Goal: Task Accomplishment & Management: Use online tool/utility

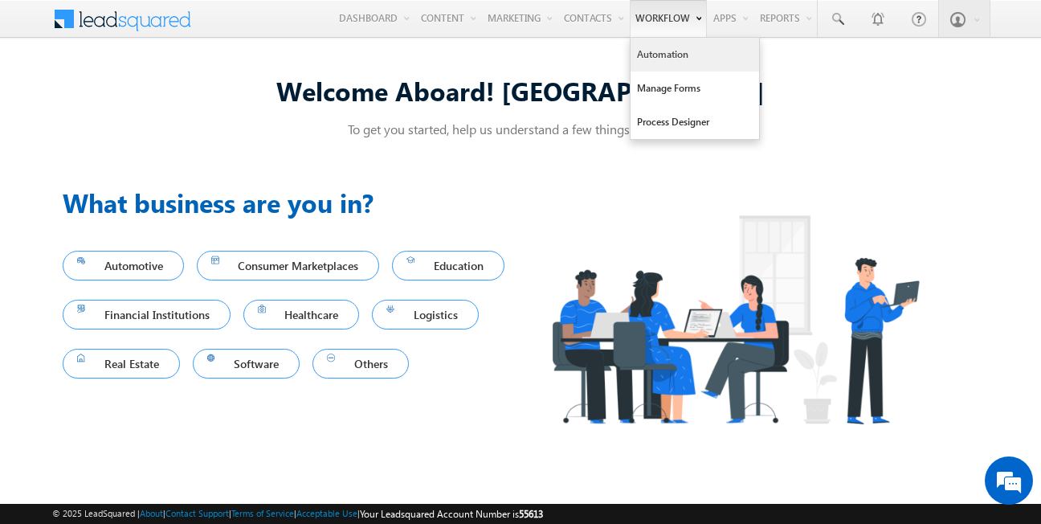
click at [666, 51] on link "Automation" at bounding box center [694, 55] width 128 height 34
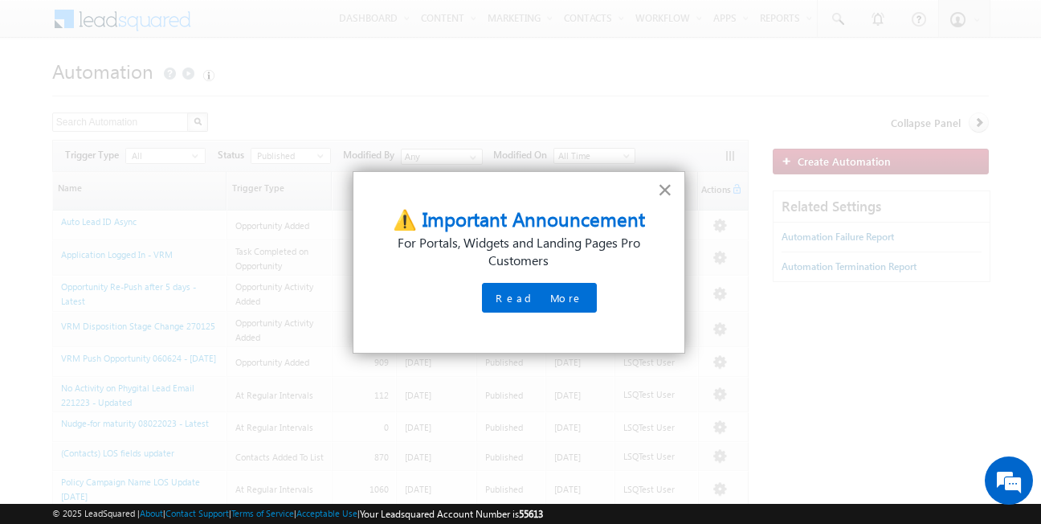
click at [673, 185] on button "×" at bounding box center [665, 190] width 15 height 26
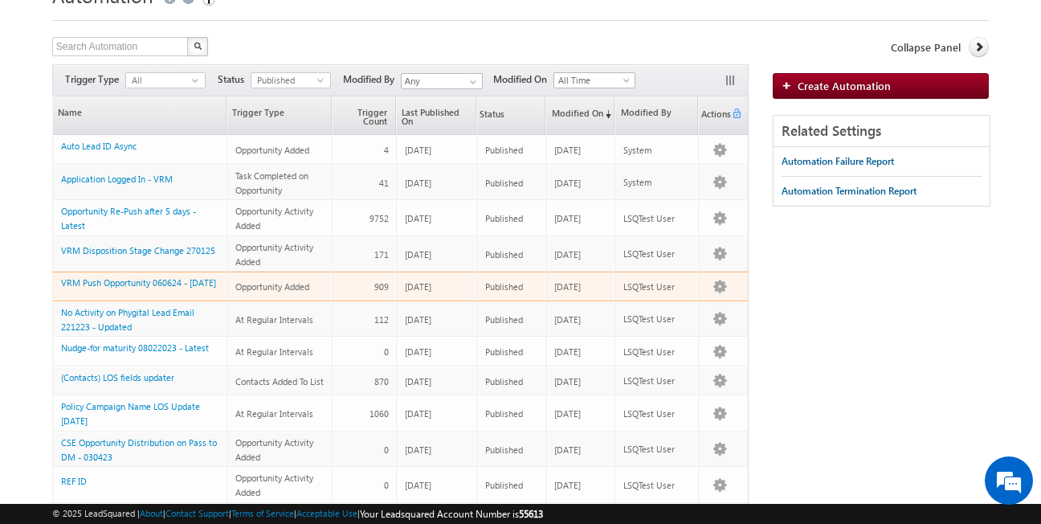
scroll to position [81, 0]
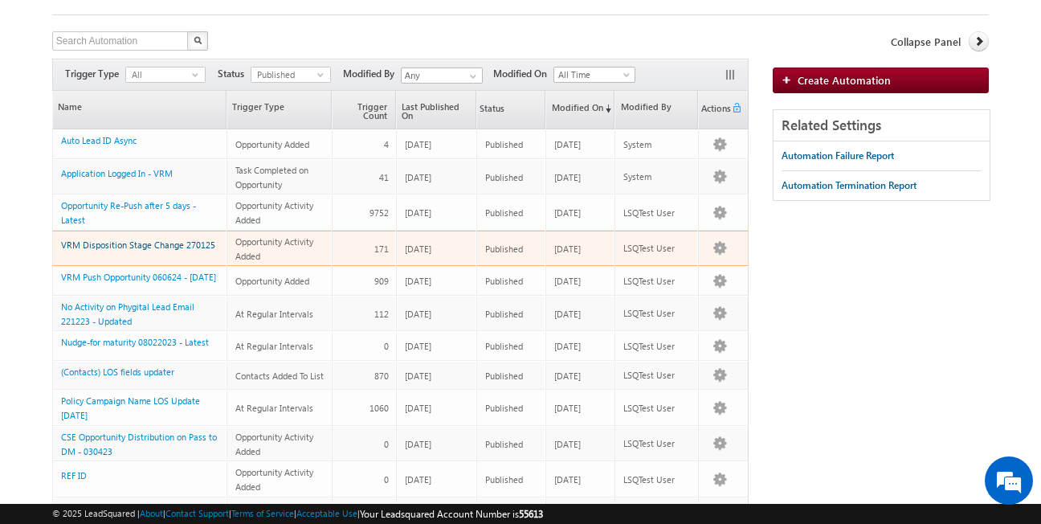
click at [155, 246] on link "VRM Disposition Stage Change 270125" at bounding box center [138, 244] width 154 height 10
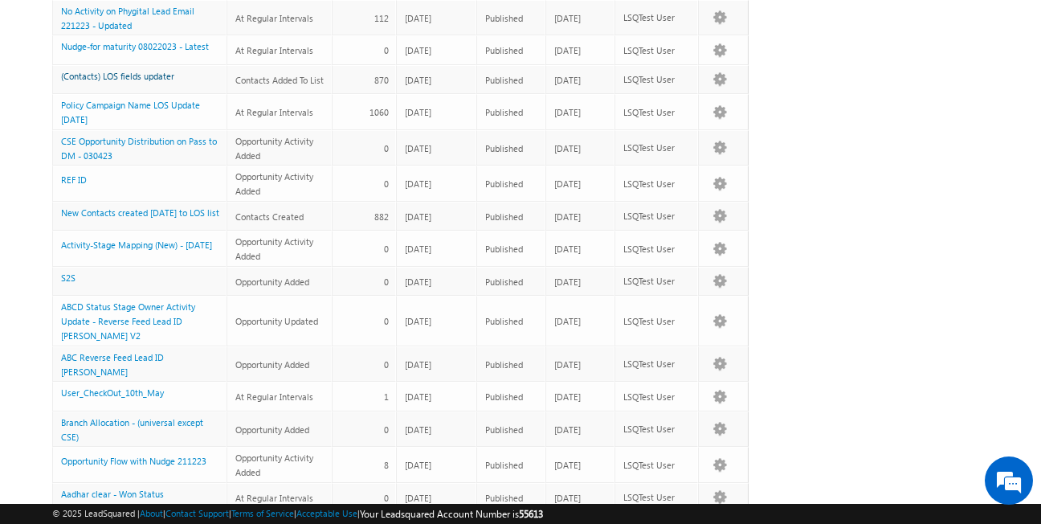
scroll to position [0, 0]
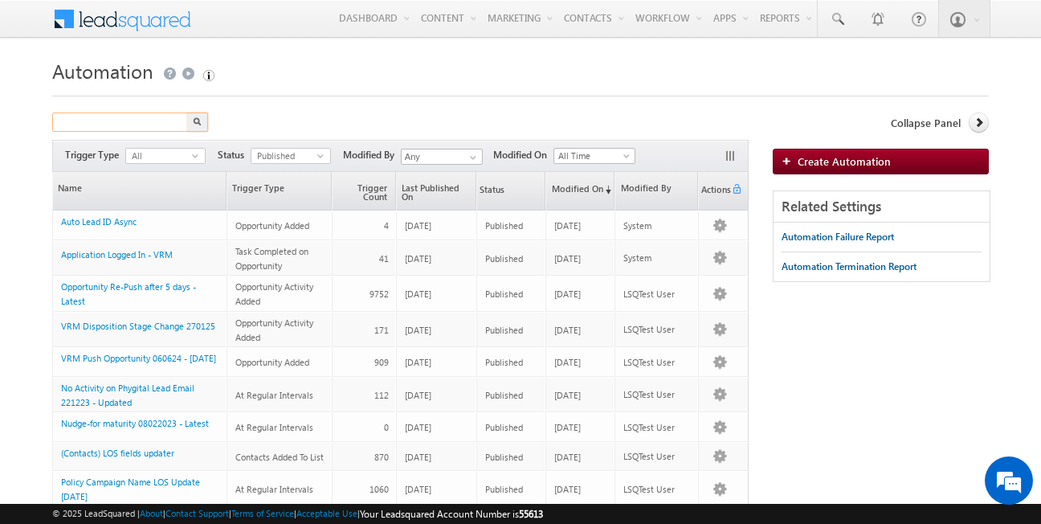
click at [125, 119] on input "text" at bounding box center [120, 121] width 137 height 19
type input "stage"
click at [201, 126] on button "button" at bounding box center [197, 121] width 21 height 19
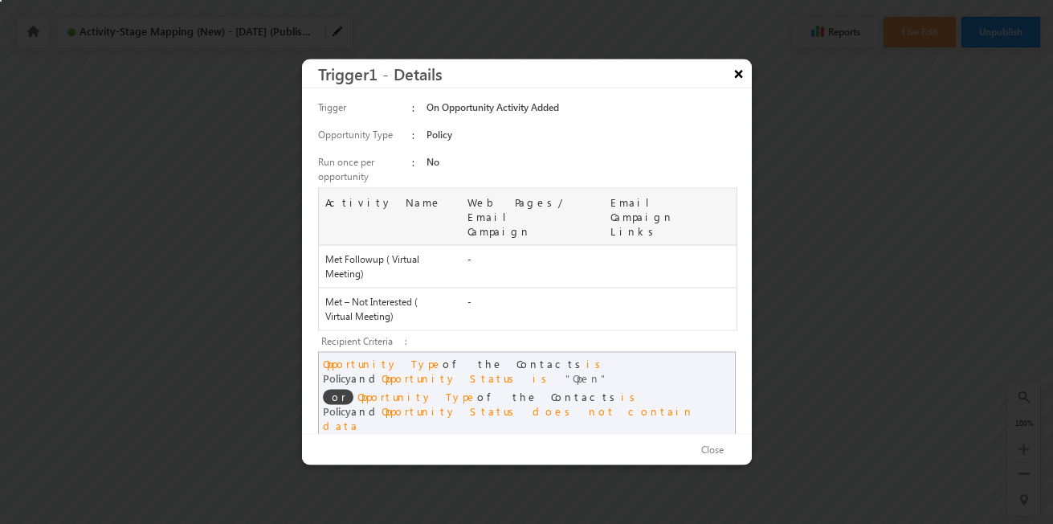
click at [744, 85] on button "×" at bounding box center [739, 73] width 26 height 28
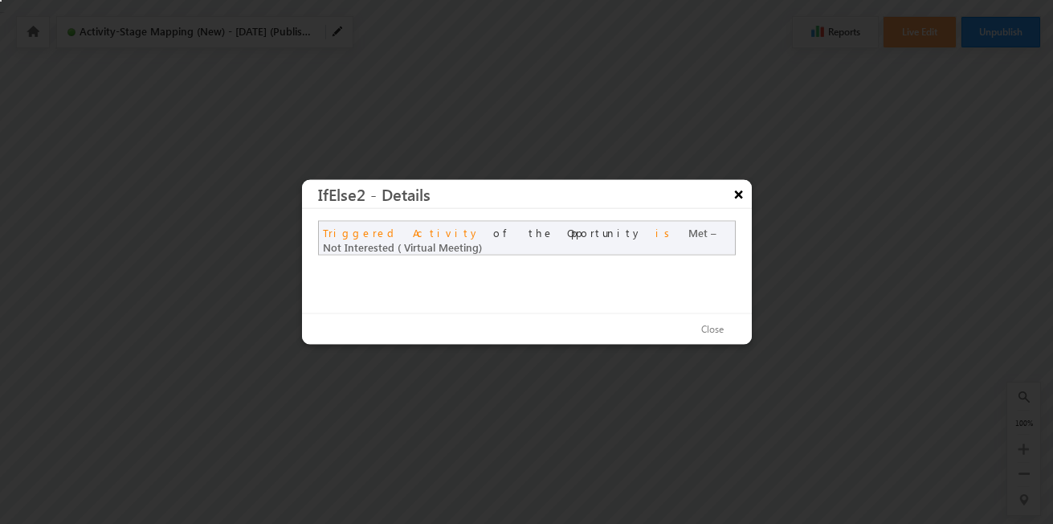
click at [735, 193] on button "×" at bounding box center [739, 194] width 26 height 28
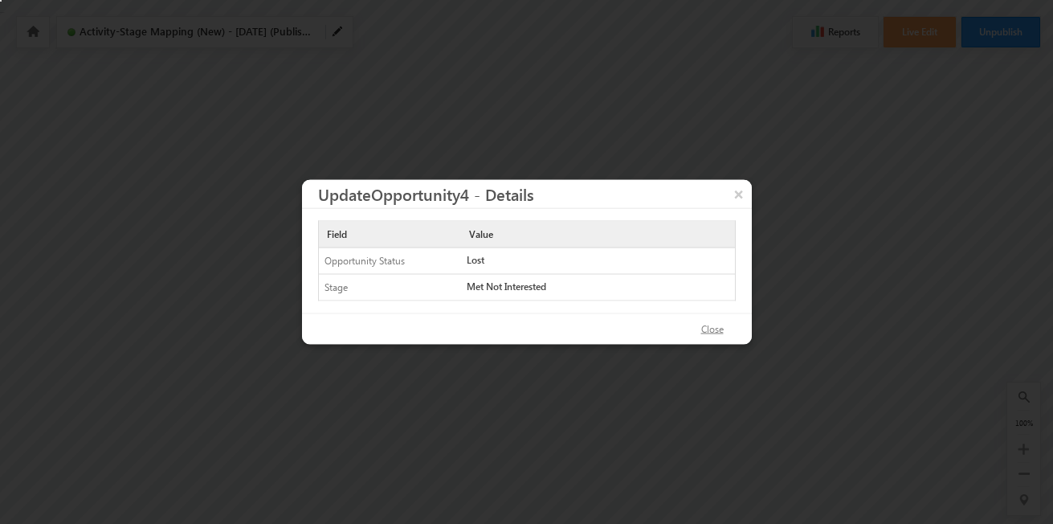
click at [717, 331] on button "Close" at bounding box center [712, 329] width 55 height 23
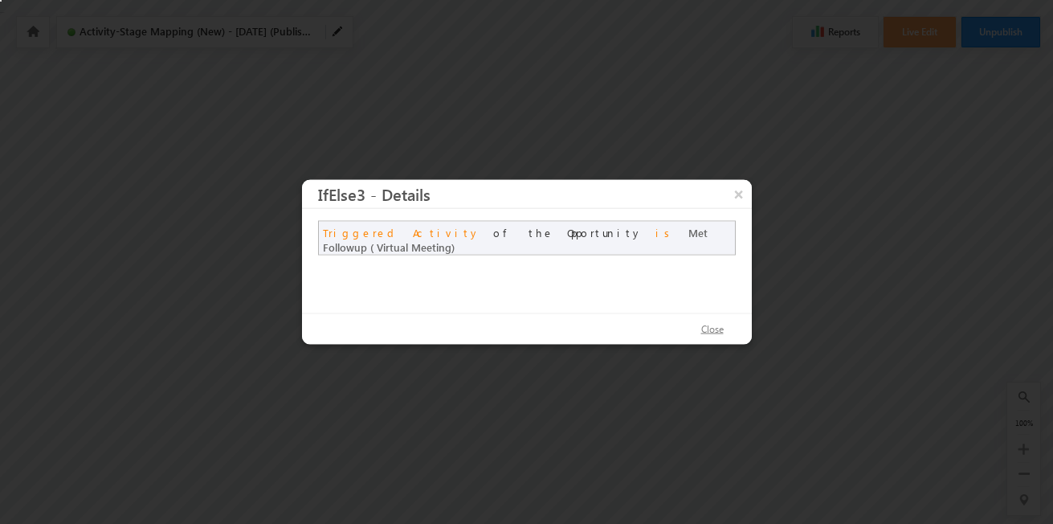
click at [720, 328] on button "Close" at bounding box center [712, 329] width 55 height 23
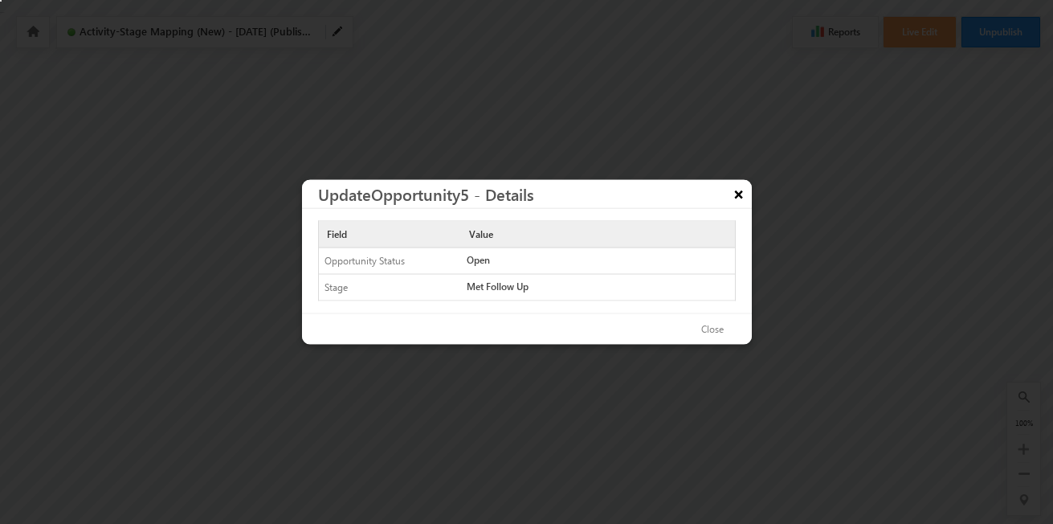
click at [731, 198] on button "×" at bounding box center [739, 194] width 26 height 28
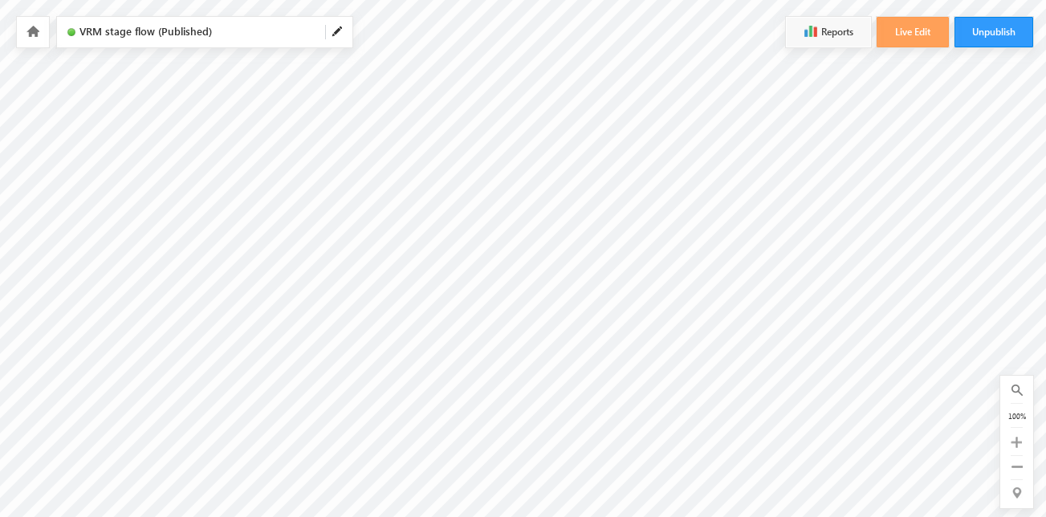
scroll to position [0, 775]
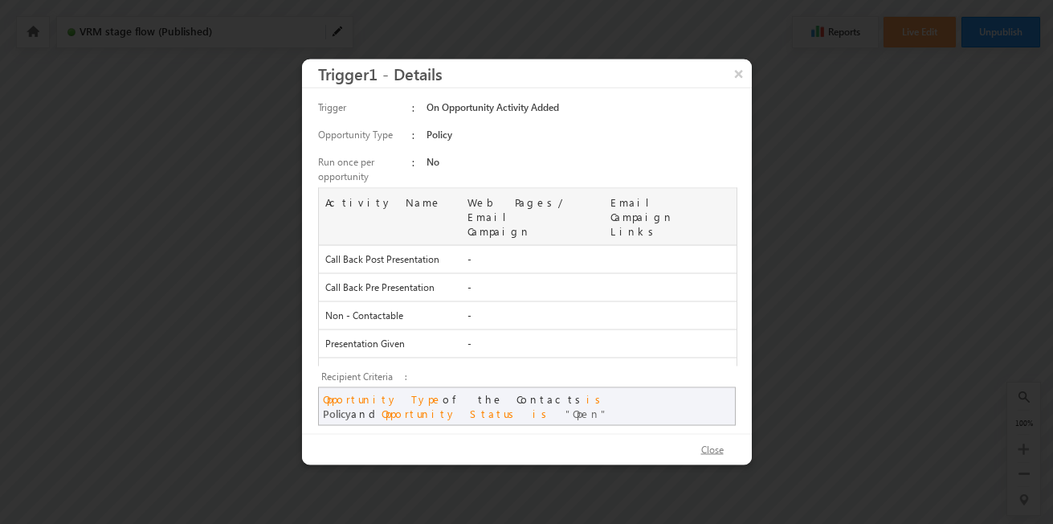
click at [727, 438] on button "Close" at bounding box center [712, 449] width 55 height 23
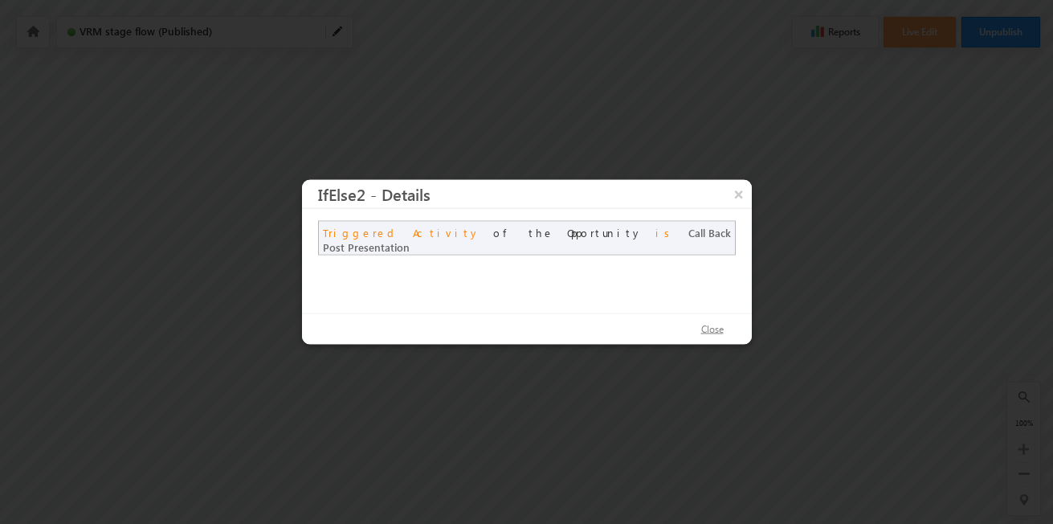
click at [721, 334] on button "Close" at bounding box center [712, 329] width 55 height 23
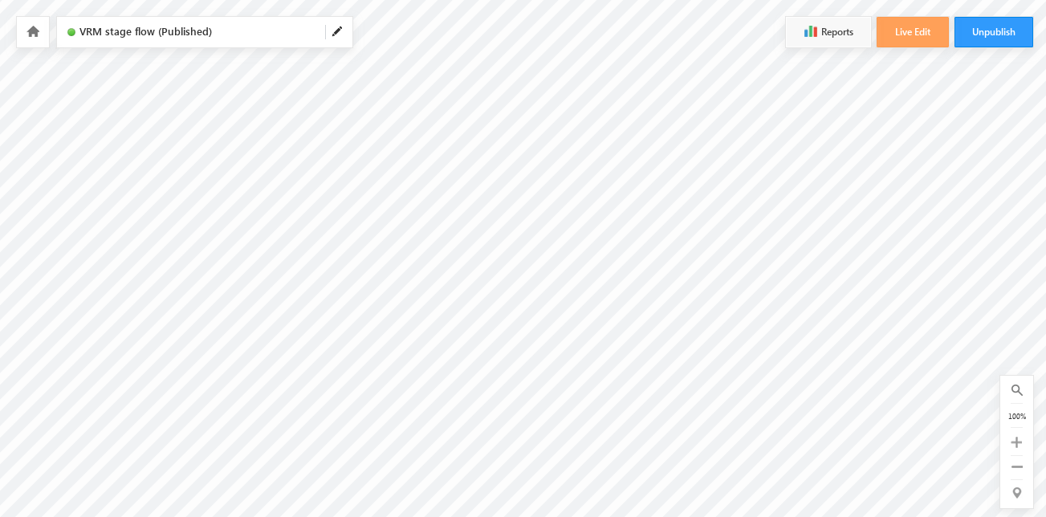
scroll to position [0, 0]
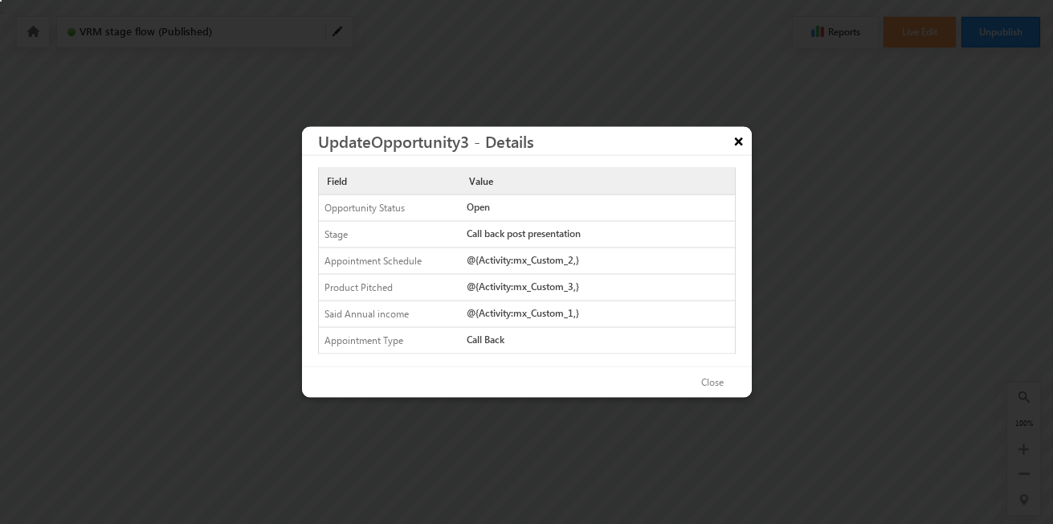
click at [740, 137] on button "×" at bounding box center [739, 141] width 26 height 28
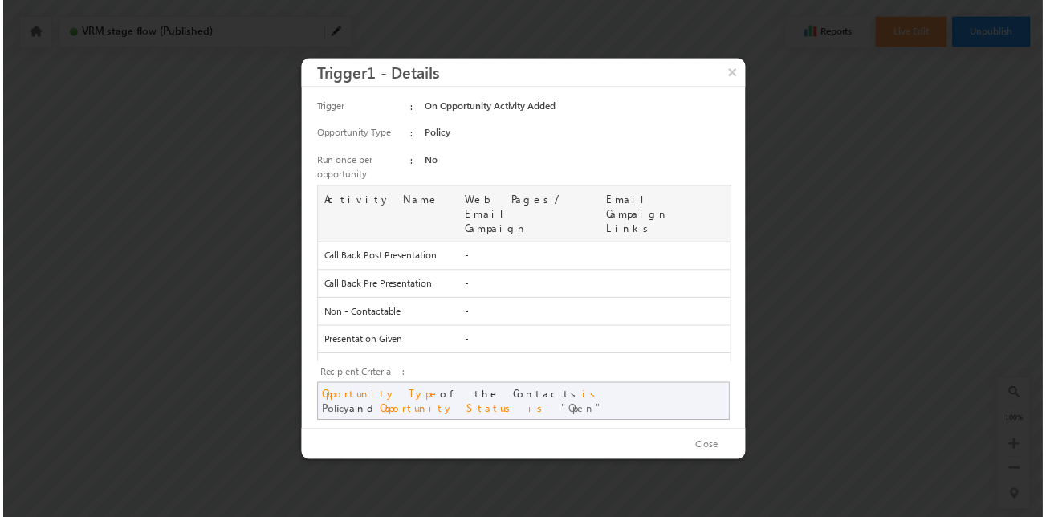
scroll to position [218, 0]
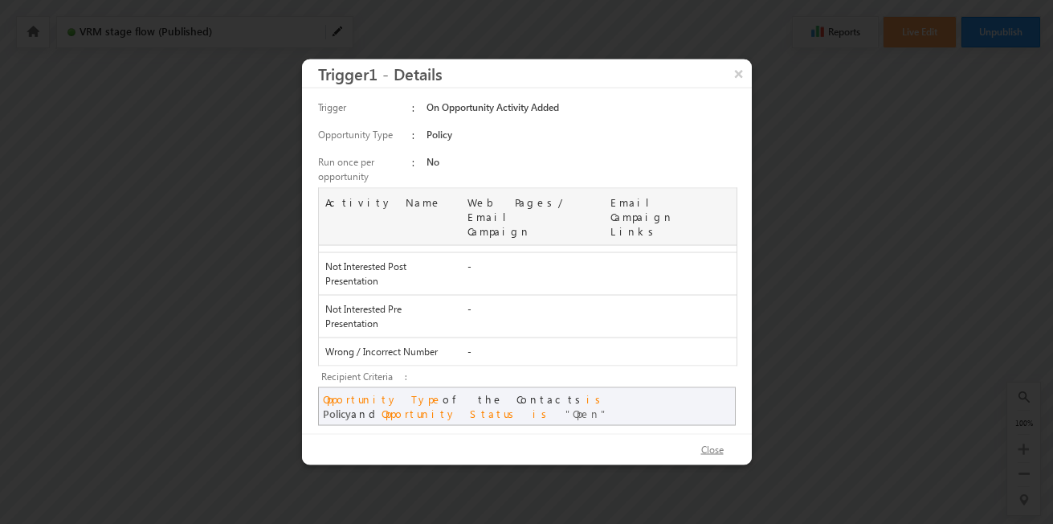
click at [707, 438] on button "Close" at bounding box center [712, 449] width 55 height 23
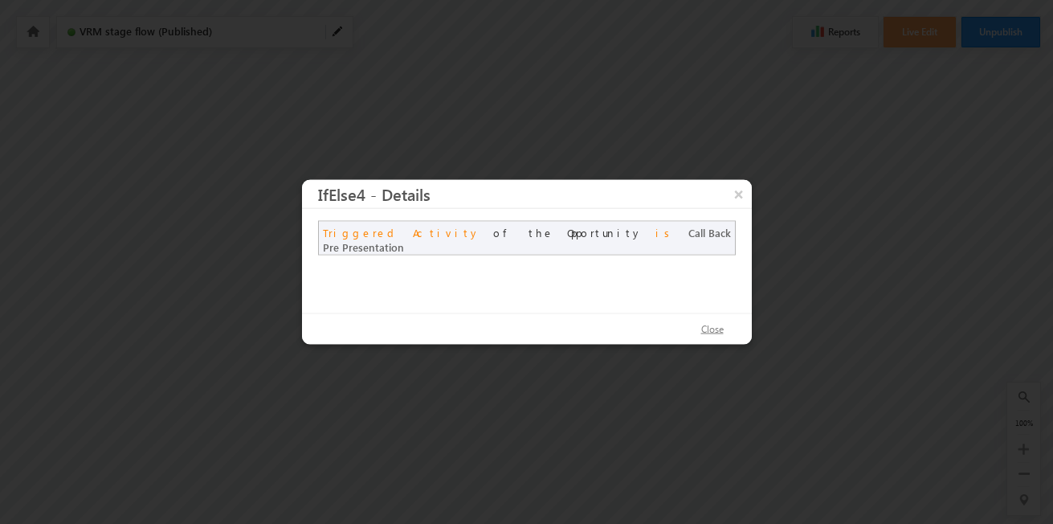
click at [712, 328] on button "Close" at bounding box center [712, 329] width 55 height 23
click at [719, 328] on button "Close" at bounding box center [712, 329] width 55 height 23
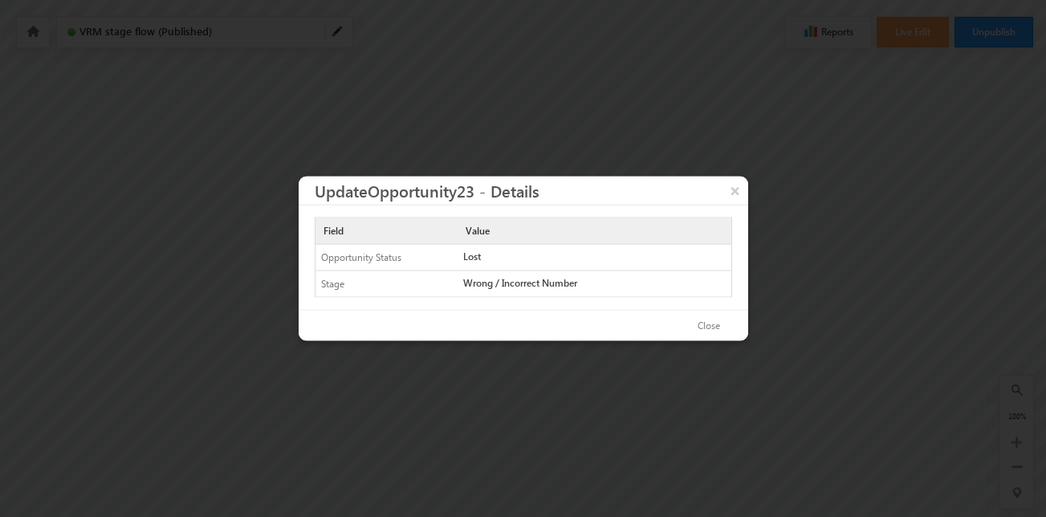
scroll to position [899, 1661]
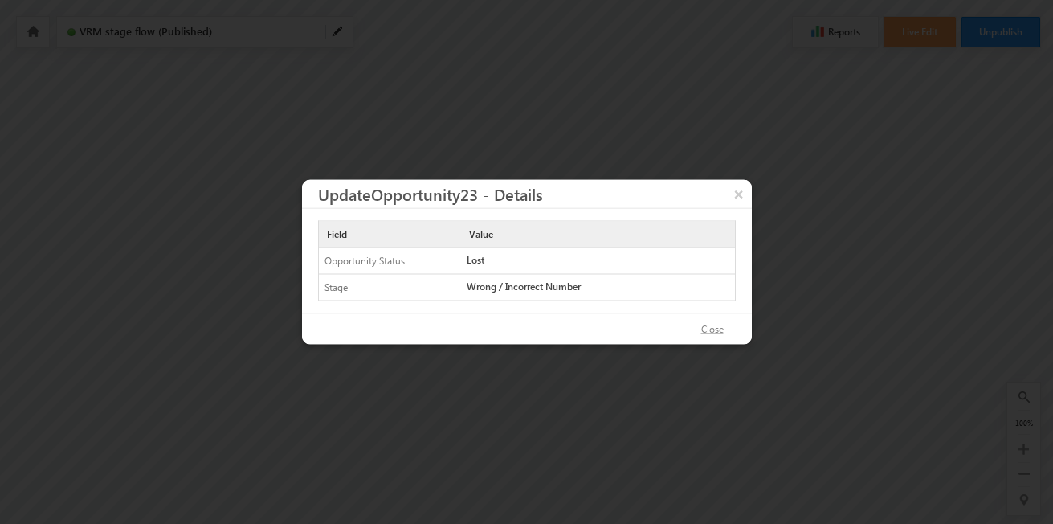
click at [711, 332] on button "Close" at bounding box center [712, 329] width 55 height 23
click at [713, 334] on button "Close" at bounding box center [712, 329] width 55 height 23
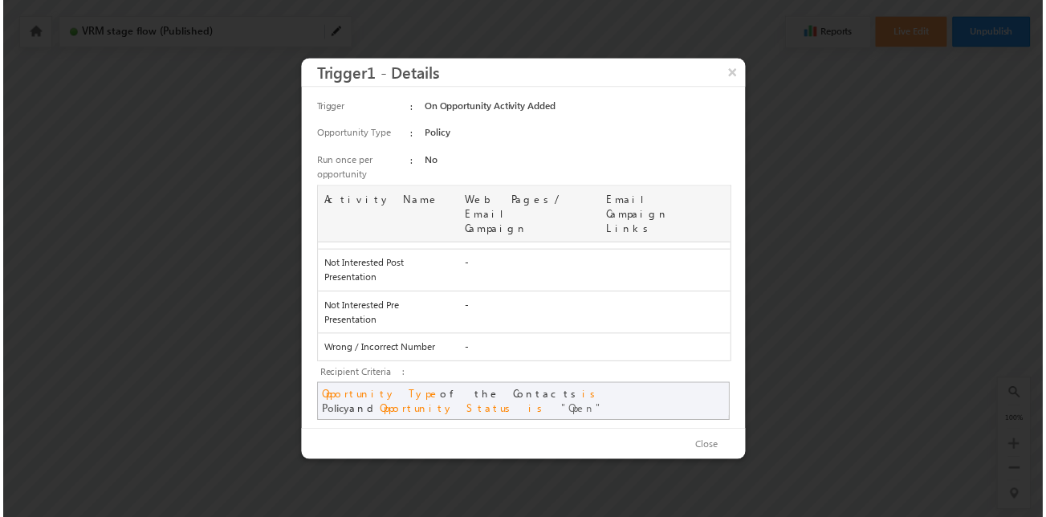
scroll to position [0, 0]
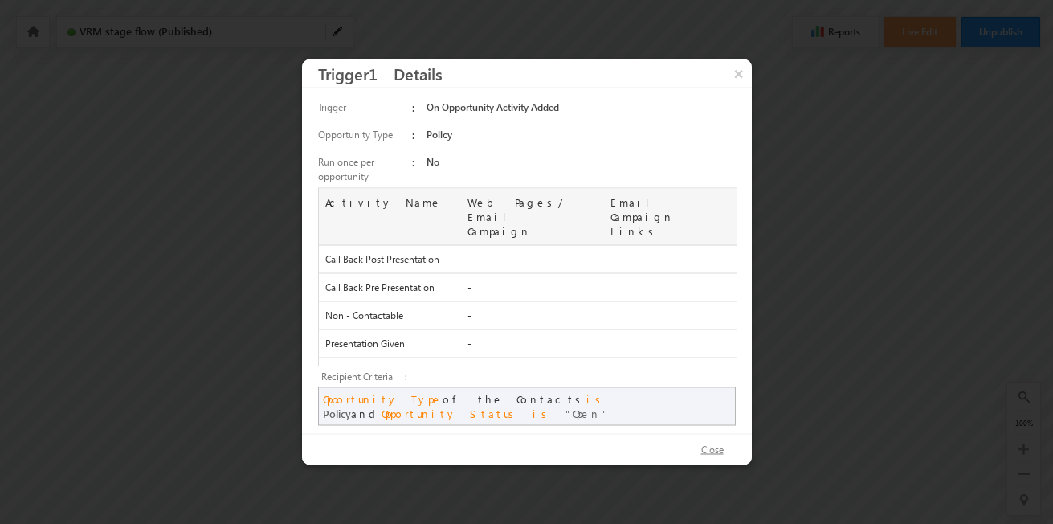
click at [723, 438] on button "Close" at bounding box center [712, 449] width 55 height 23
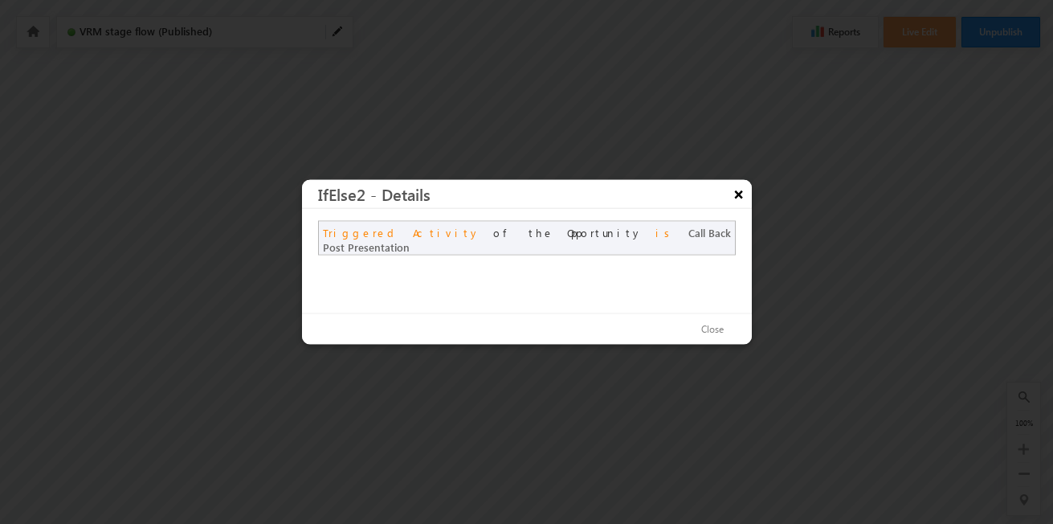
click at [737, 186] on button "×" at bounding box center [739, 194] width 26 height 28
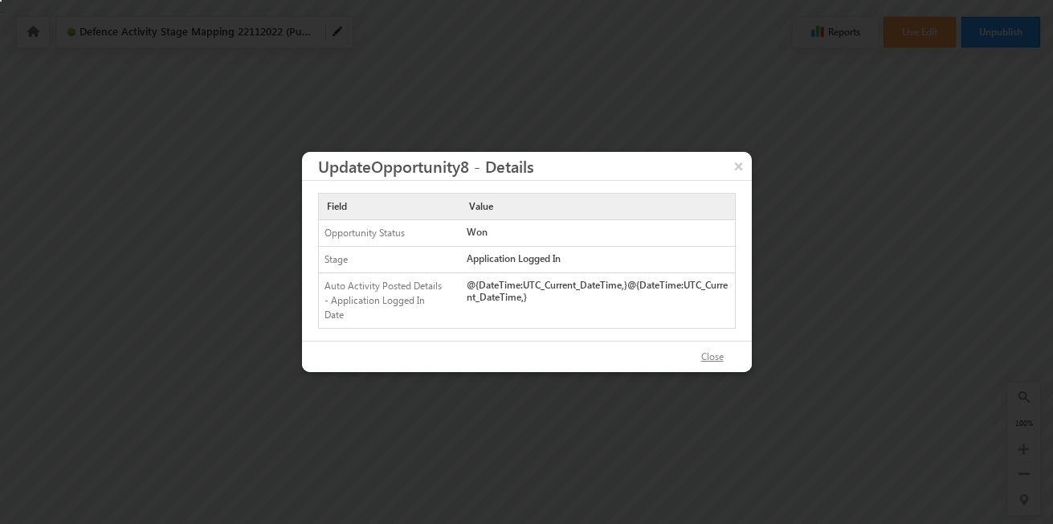
click at [719, 357] on button "Close" at bounding box center [712, 356] width 55 height 23
click at [716, 356] on button "Close" at bounding box center [712, 356] width 55 height 23
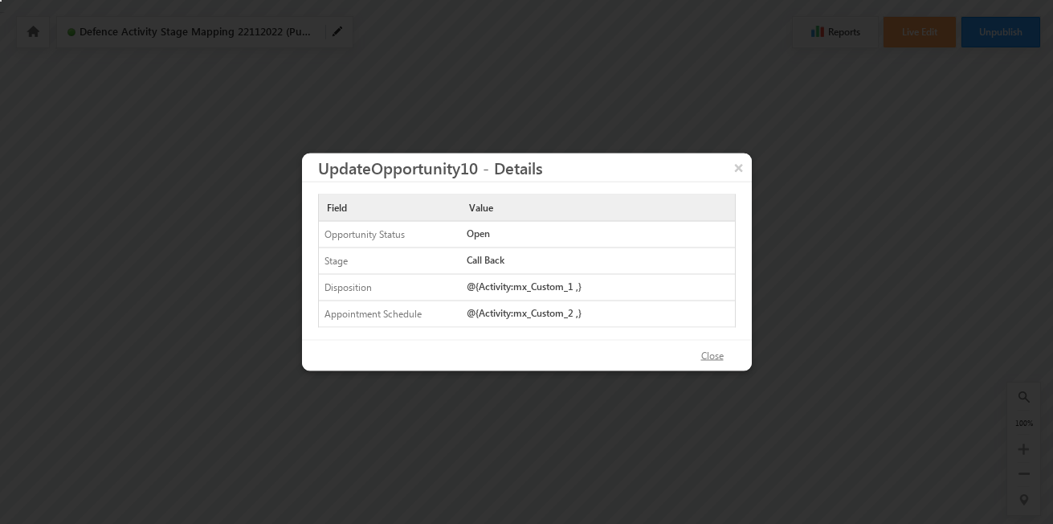
click at [715, 356] on button "Close" at bounding box center [712, 355] width 55 height 23
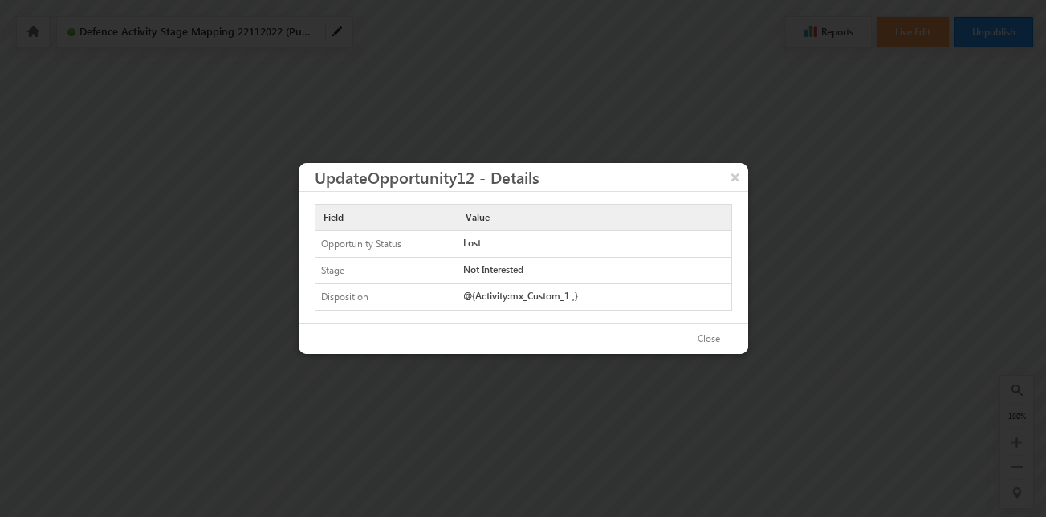
scroll to position [0, 361]
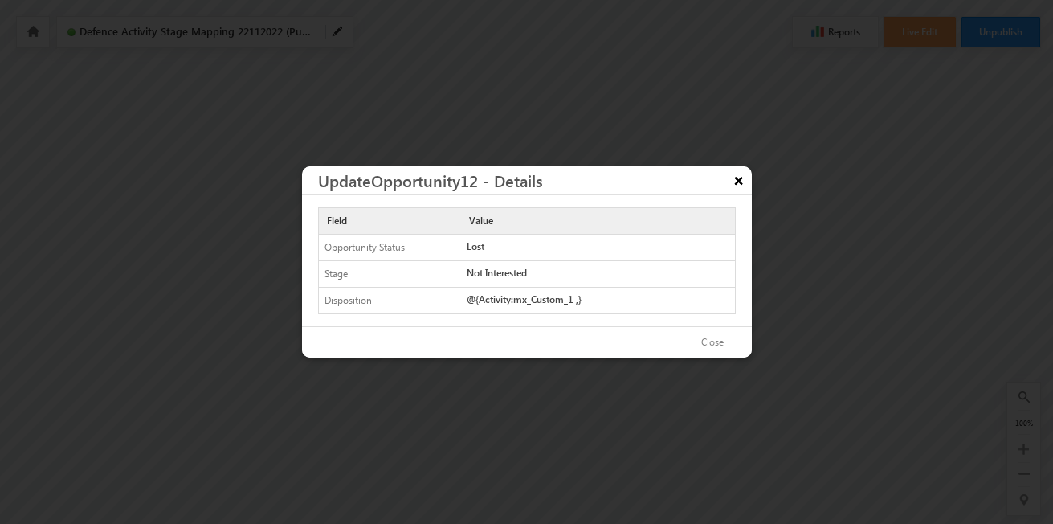
click at [733, 186] on button "×" at bounding box center [739, 180] width 26 height 28
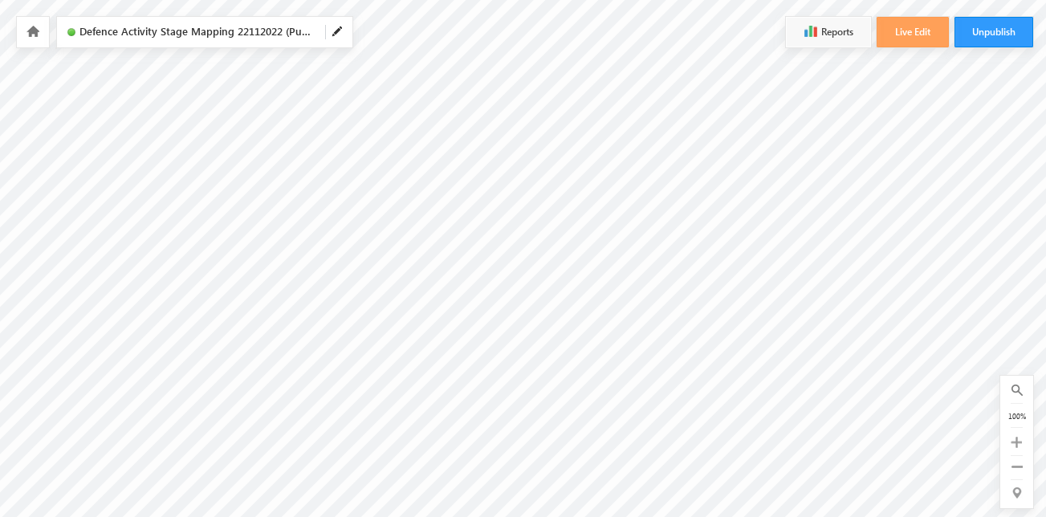
scroll to position [0, 62]
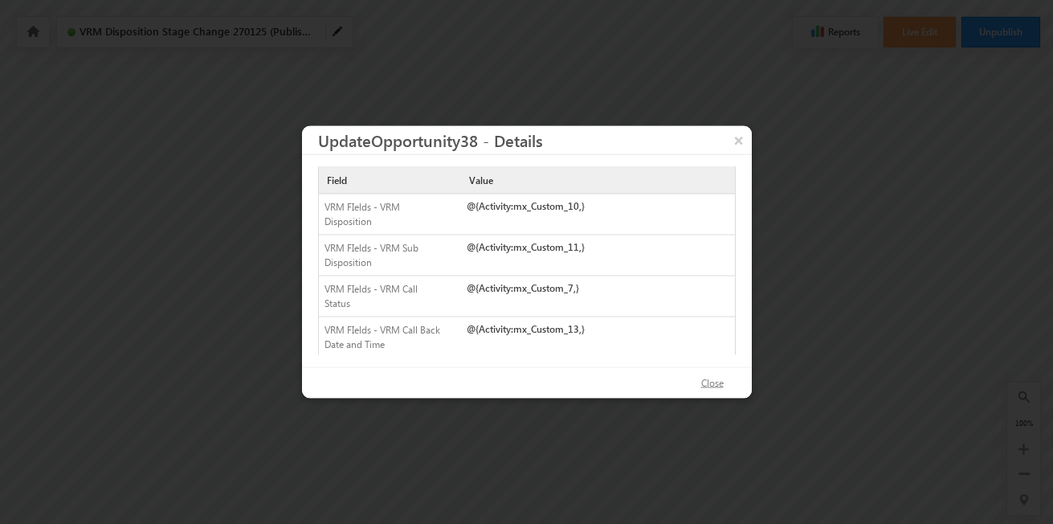
click at [704, 384] on button "Close" at bounding box center [712, 383] width 55 height 23
click at [717, 377] on button "Close" at bounding box center [712, 383] width 55 height 23
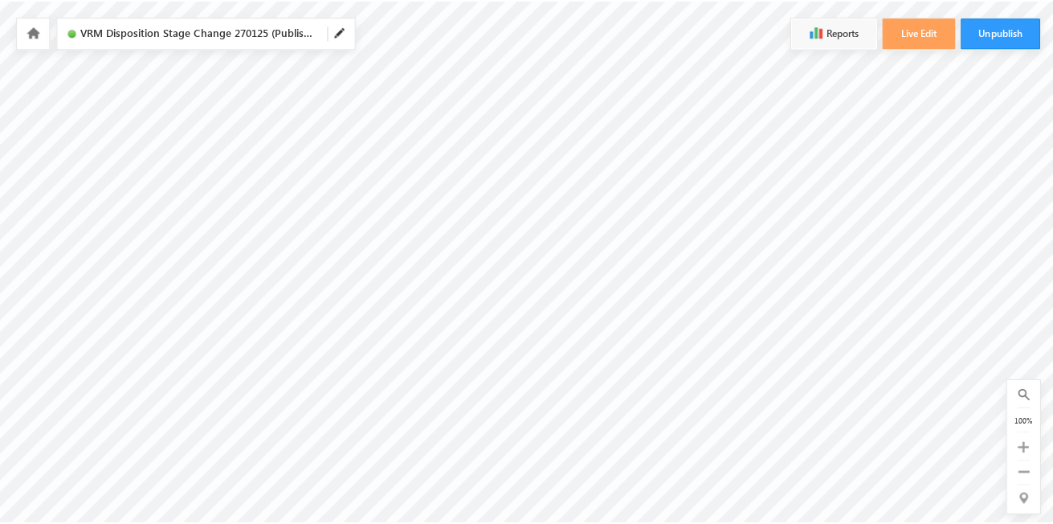
scroll to position [0, 288]
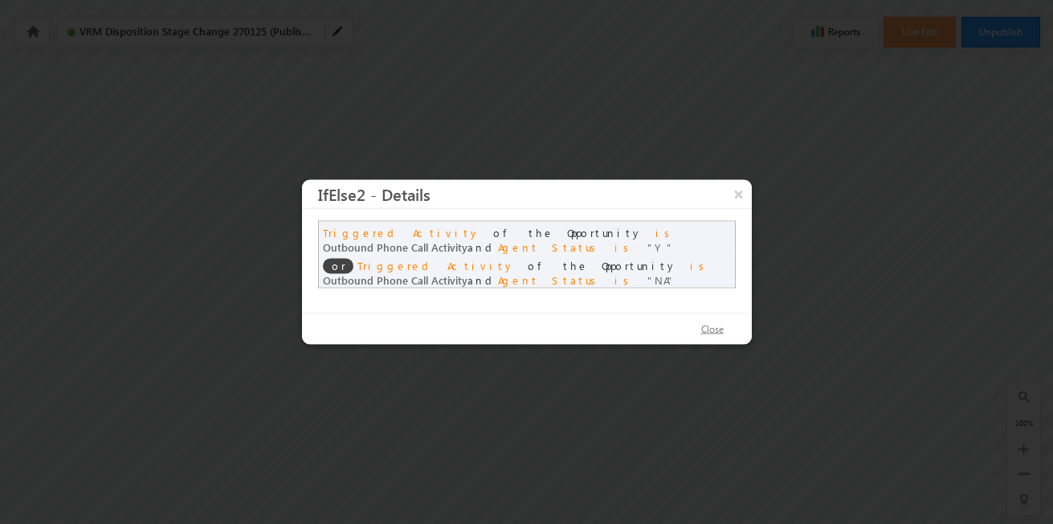
click at [715, 327] on button "Close" at bounding box center [712, 329] width 55 height 23
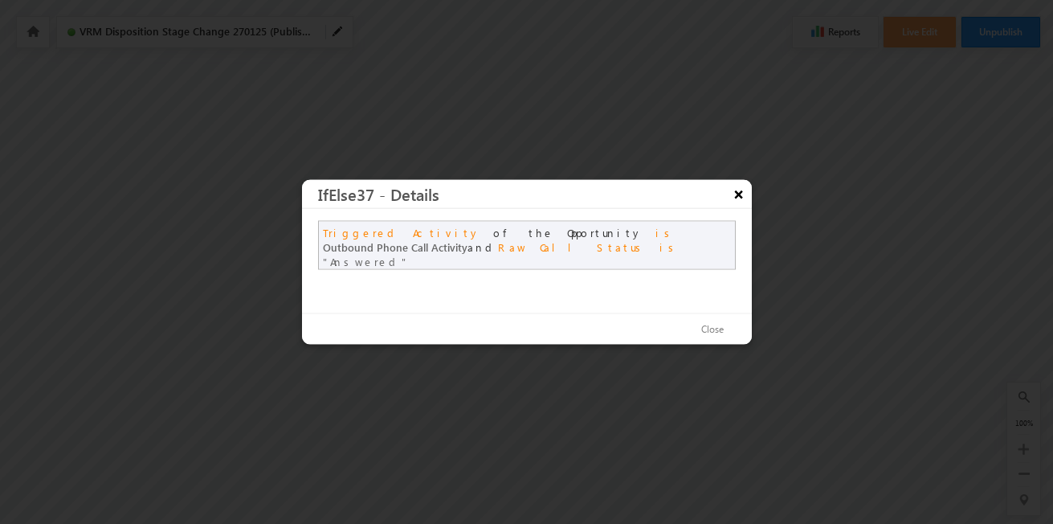
click at [732, 189] on button "×" at bounding box center [739, 194] width 26 height 28
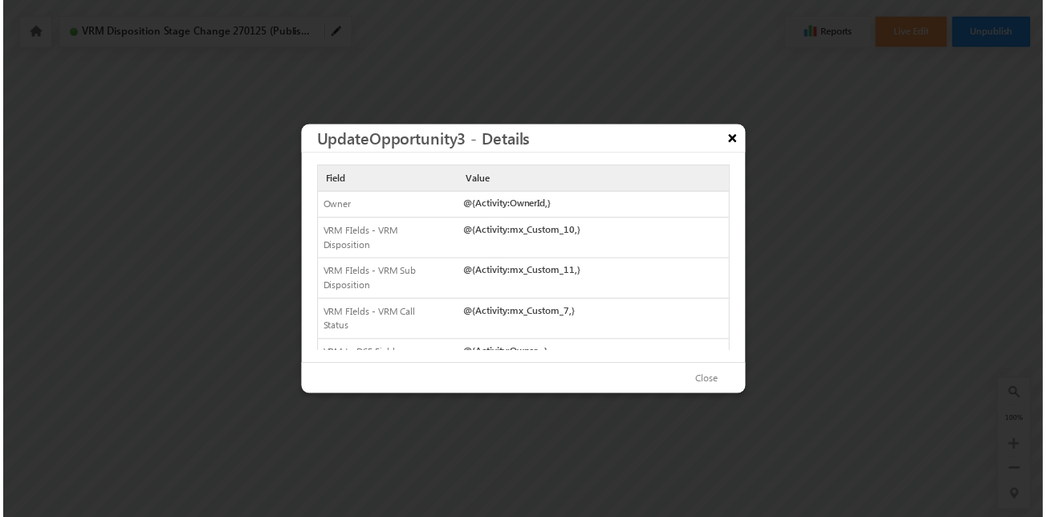
scroll to position [220, 0]
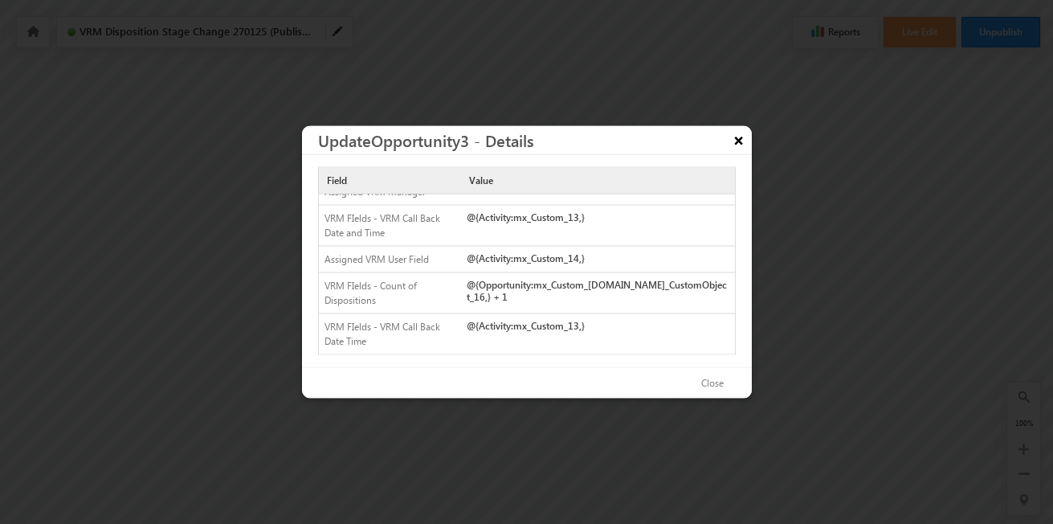
click at [736, 147] on button "×" at bounding box center [739, 140] width 26 height 28
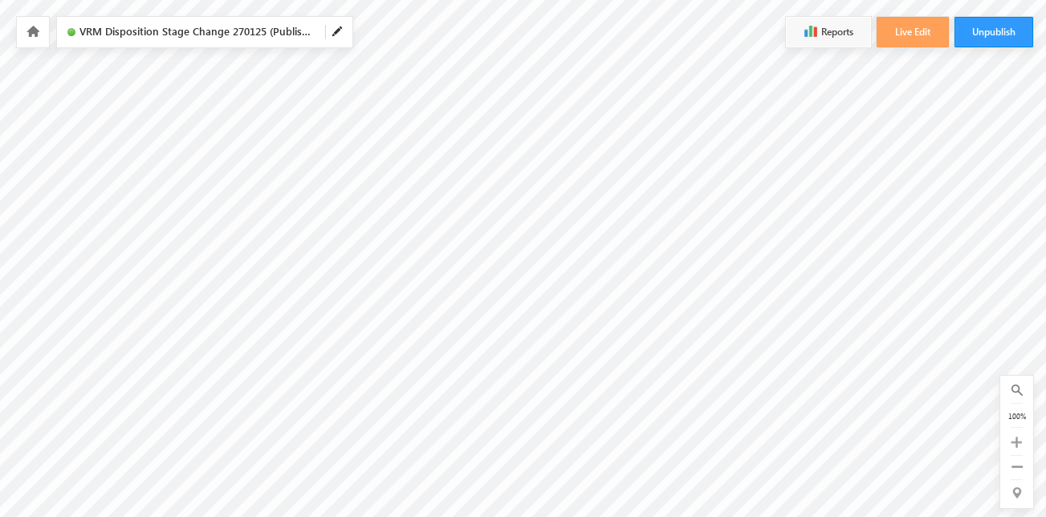
scroll to position [254, 288]
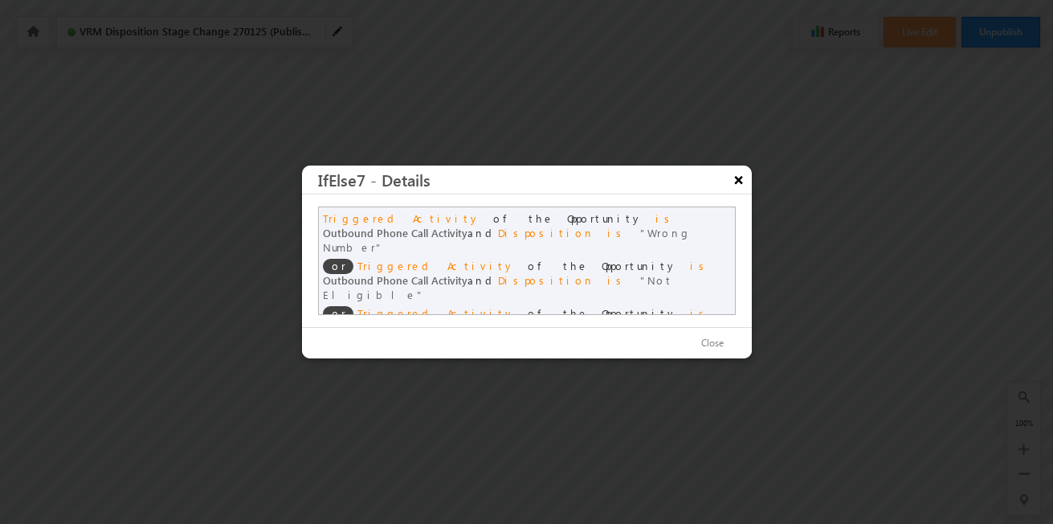
click at [737, 181] on button "×" at bounding box center [739, 179] width 26 height 28
